Goal: Task Accomplishment & Management: Complete application form

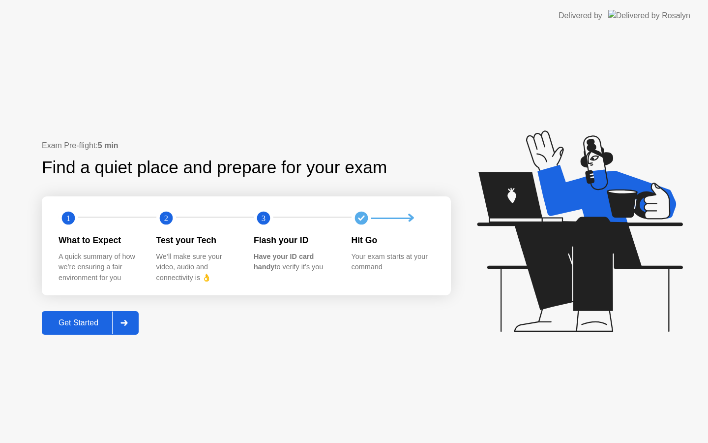
click at [92, 321] on div "Get Started" at bounding box center [78, 322] width 67 height 9
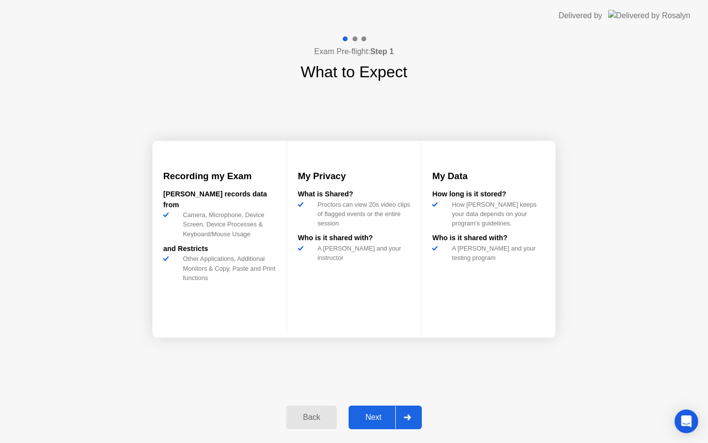
click at [408, 407] on div at bounding box center [408, 417] width 24 height 23
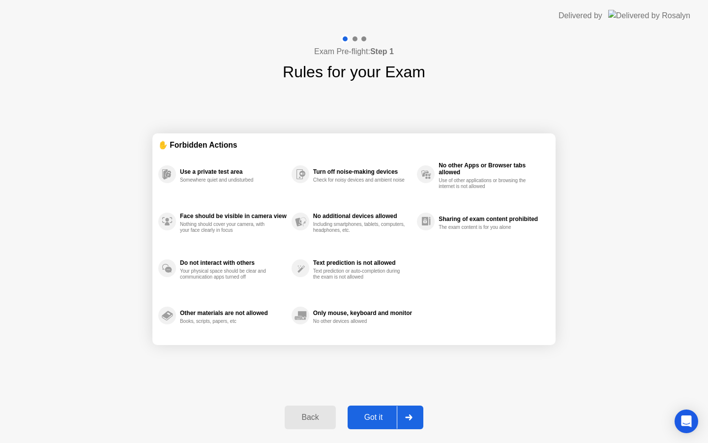
click at [411, 418] on icon at bounding box center [408, 417] width 7 height 6
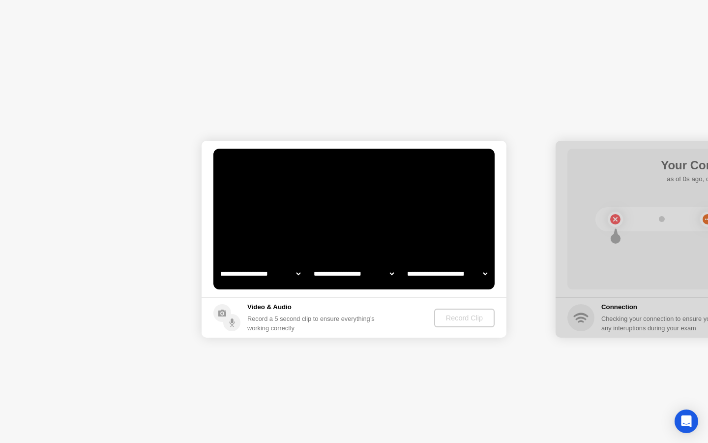
select select "**********"
select select "*******"
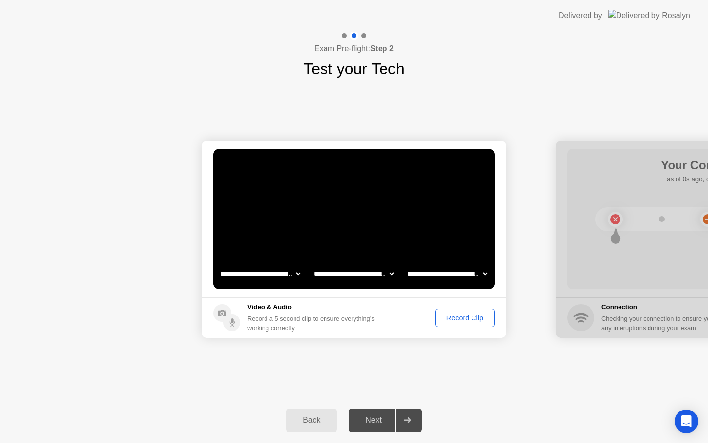
click at [413, 416] on div at bounding box center [408, 420] width 24 height 23
click at [465, 321] on div "Record Clip" at bounding box center [465, 318] width 53 height 8
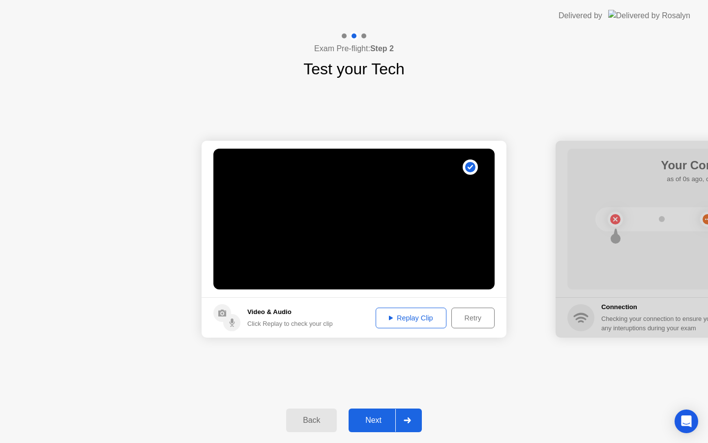
click at [407, 418] on icon at bounding box center [407, 420] width 7 height 6
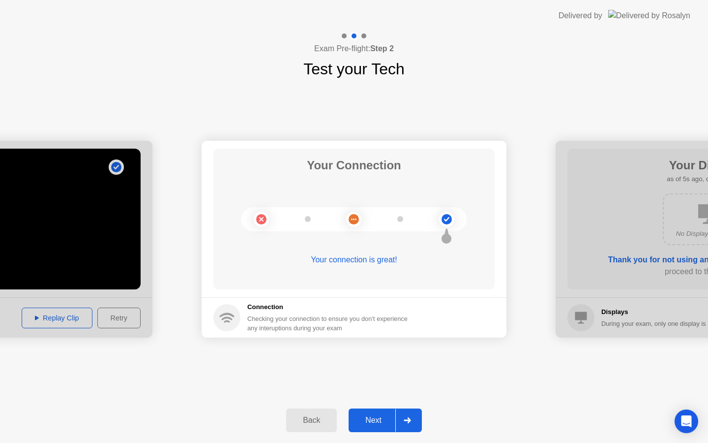
click at [414, 418] on div at bounding box center [408, 420] width 24 height 23
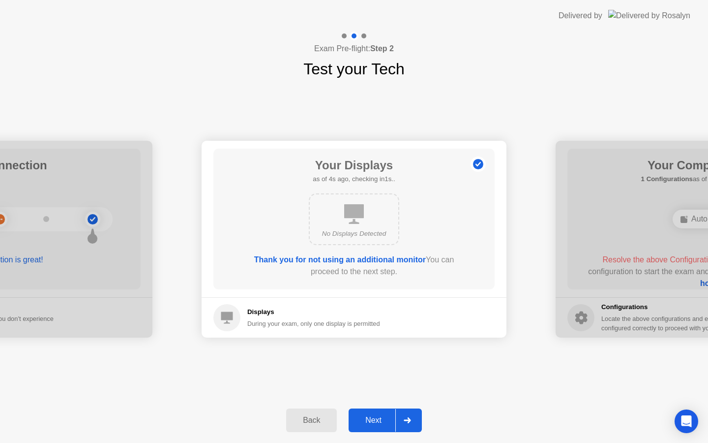
click at [411, 424] on div at bounding box center [408, 420] width 24 height 23
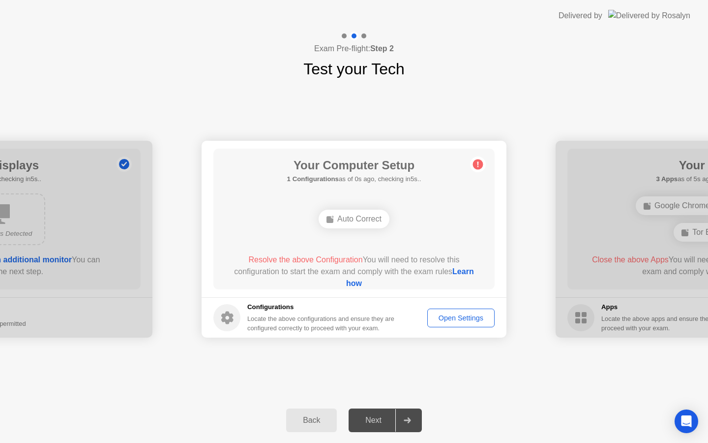
click at [374, 219] on div "Auto Correct" at bounding box center [354, 219] width 71 height 19
click at [443, 318] on div "Open Settings" at bounding box center [461, 318] width 61 height 8
click at [355, 284] on link "Learn how" at bounding box center [410, 277] width 128 height 20
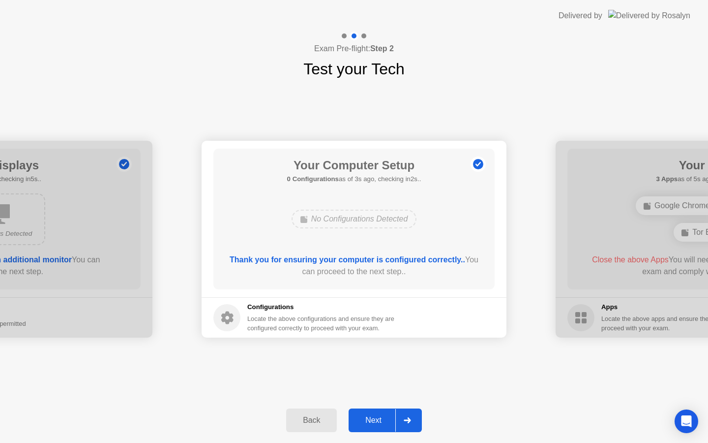
click at [366, 416] on div "Next" at bounding box center [374, 420] width 44 height 9
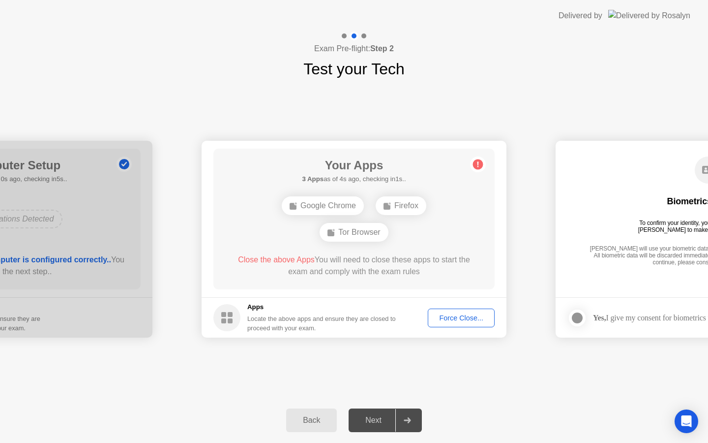
click at [472, 314] on div "Force Close..." at bounding box center [461, 318] width 60 height 8
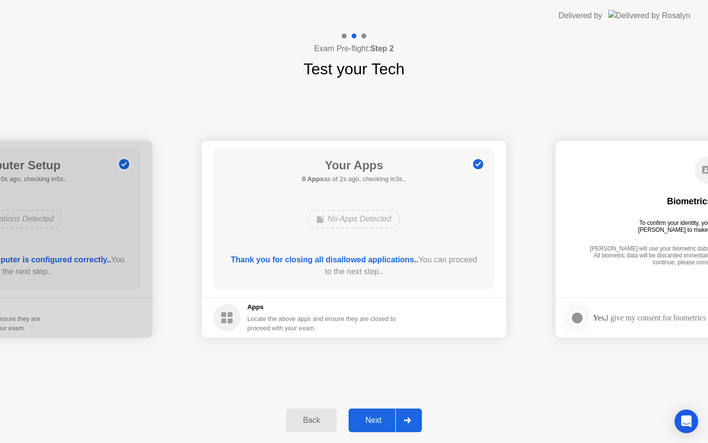
click at [380, 417] on div "Next" at bounding box center [374, 420] width 44 height 9
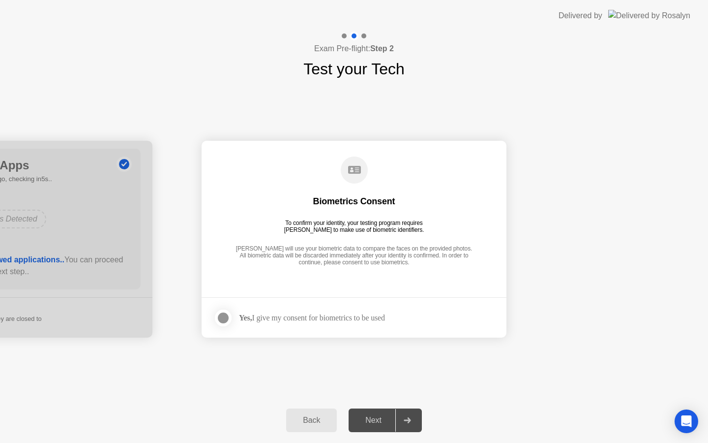
click at [224, 318] on div at bounding box center [223, 318] width 12 height 12
click at [376, 423] on div "Next" at bounding box center [374, 420] width 44 height 9
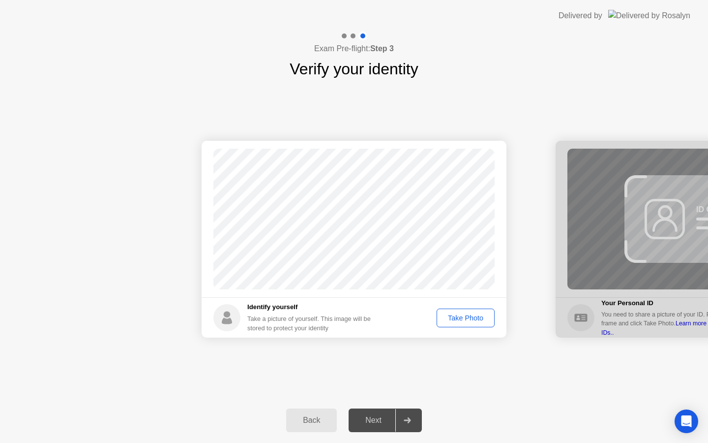
click at [471, 319] on div "Take Photo" at bounding box center [465, 318] width 51 height 8
click at [374, 420] on div "Next" at bounding box center [374, 420] width 44 height 9
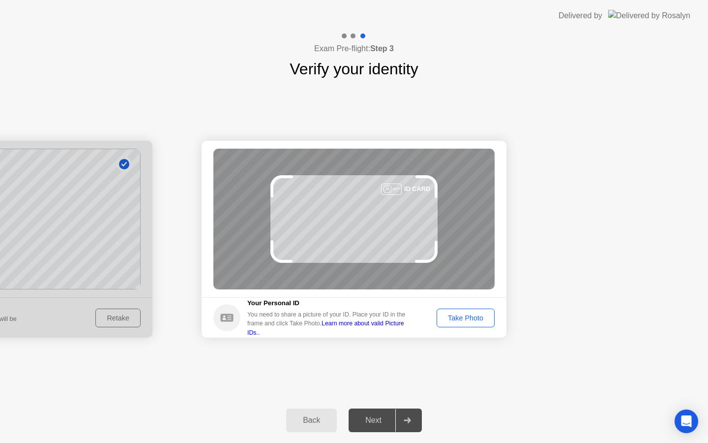
click at [470, 315] on div "Take Photo" at bounding box center [465, 318] width 51 height 8
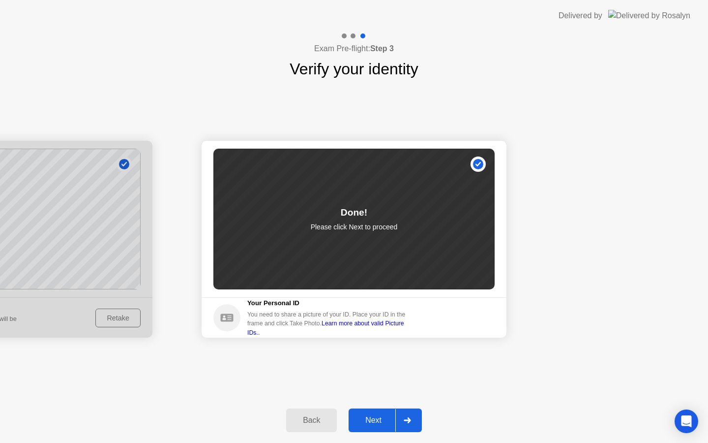
click at [378, 416] on div "Next" at bounding box center [374, 420] width 44 height 9
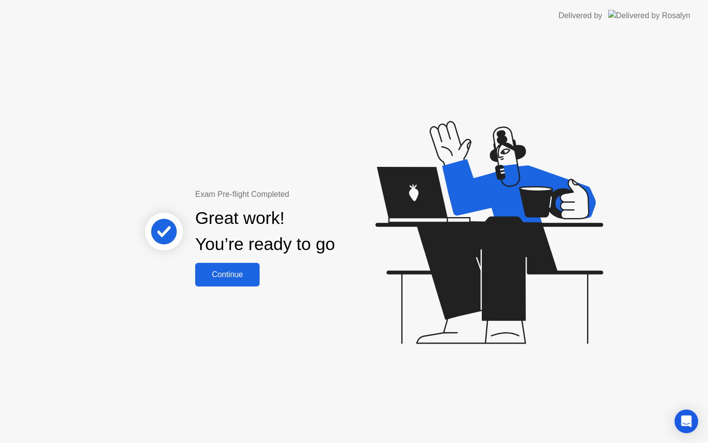
click at [235, 278] on div "Continue" at bounding box center [227, 274] width 59 height 9
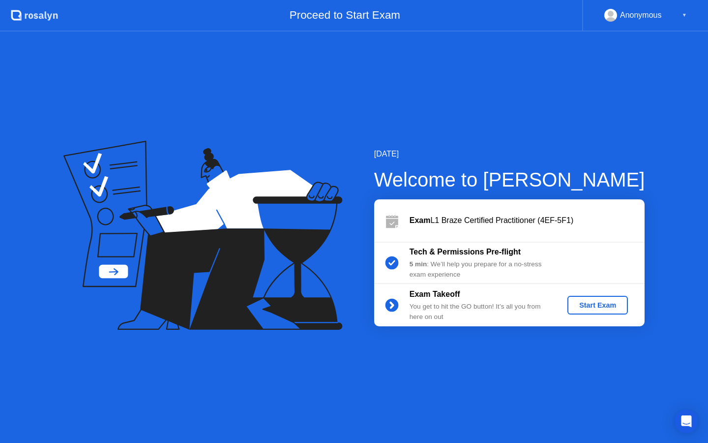
click at [594, 308] on div "Start Exam" at bounding box center [598, 305] width 53 height 8
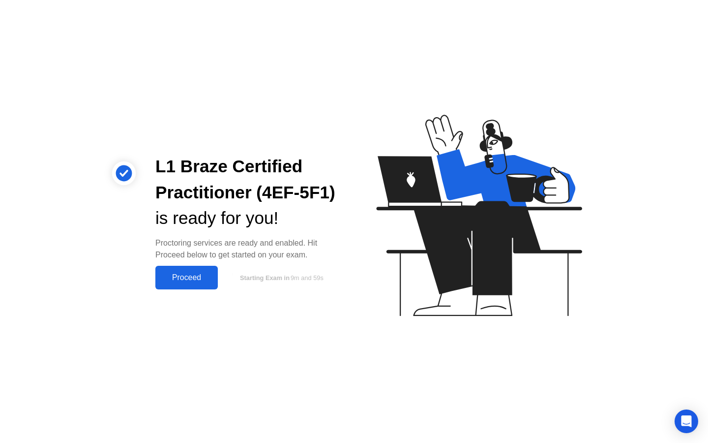
click at [198, 278] on div "Proceed" at bounding box center [186, 277] width 57 height 9
